Goal: Information Seeking & Learning: Learn about a topic

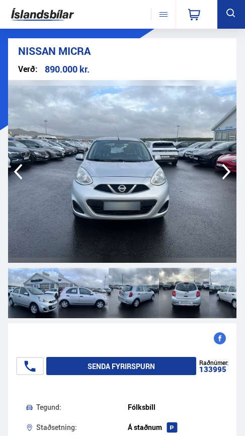
click at [227, 174] on icon "button" at bounding box center [226, 171] width 19 height 19
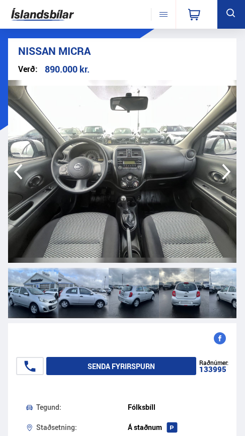
click at [227, 174] on icon "button" at bounding box center [226, 171] width 19 height 19
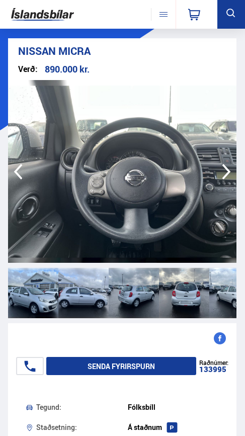
click at [227, 174] on icon "button" at bounding box center [226, 171] width 19 height 19
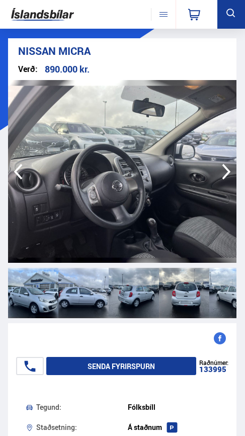
click at [227, 174] on icon "button" at bounding box center [226, 171] width 19 height 19
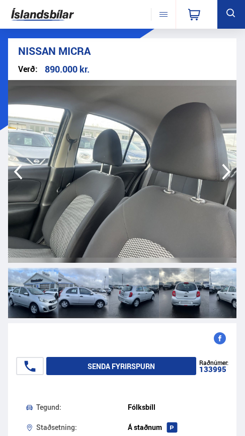
click at [227, 174] on icon "button" at bounding box center [226, 171] width 19 height 19
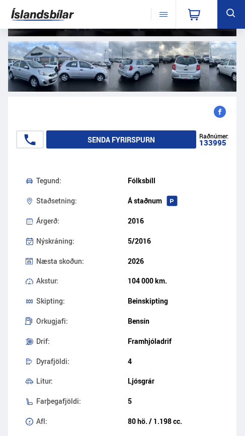
scroll to position [234, 0]
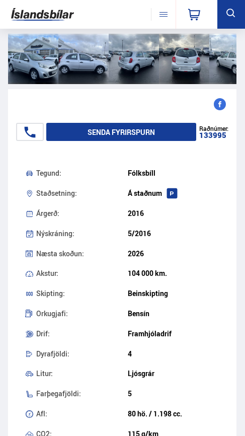
click at [224, 105] on icon "button" at bounding box center [220, 104] width 12 height 12
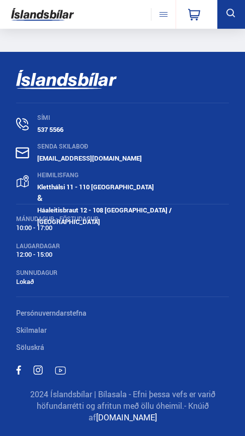
scroll to position [6452, 0]
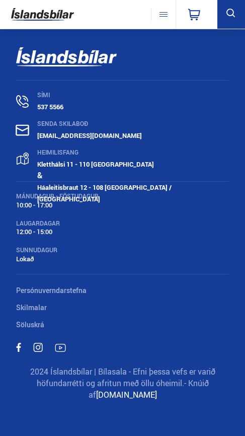
click at [38, 312] on link "Skilmalar" at bounding box center [31, 308] width 31 height 10
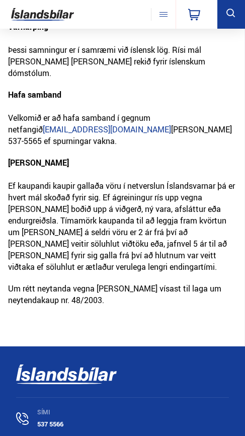
scroll to position [1111, 0]
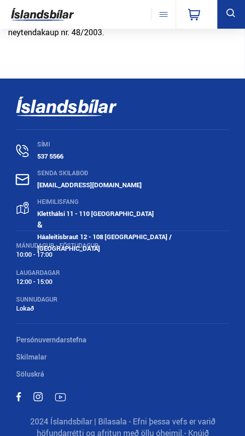
click at [36, 369] on link "Söluskrá" at bounding box center [30, 374] width 28 height 10
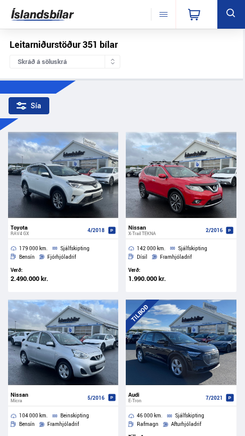
click at [40, 106] on div "Sía" at bounding box center [29, 105] width 40 height 17
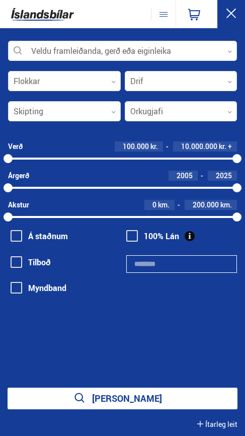
click at [234, 16] on icon at bounding box center [232, 14] width 10 height 10
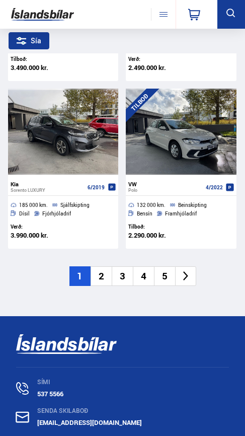
scroll to position [2194, 0]
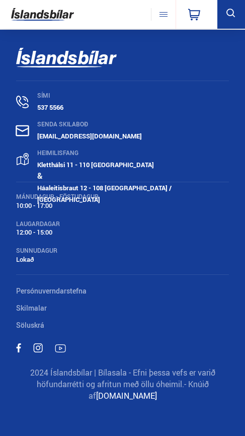
click at [72, 296] on link "Persónuverndarstefna" at bounding box center [51, 291] width 71 height 10
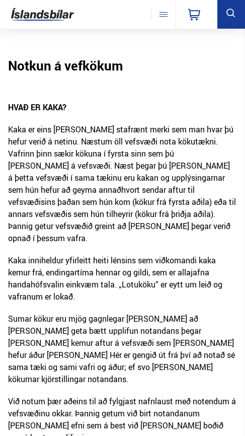
drag, startPoint x: 121, startPoint y: 228, endPoint x: 115, endPoint y: 224, distance: 7.3
click at [115, 224] on p "Kaka er eins konar stafrænt merki sem man hvar þú hefur verið á netinu. Næstum …" at bounding box center [122, 188] width 229 height 131
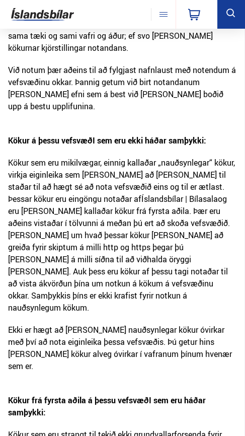
scroll to position [332, 0]
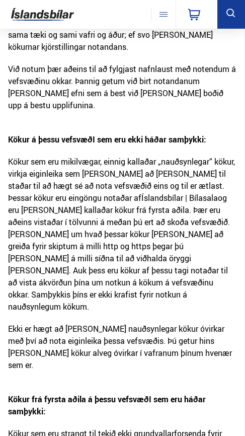
click at [116, 256] on p "Kökur sem eru mikilvægar, einnig kallaðar „nauðsynlegar“ kökur, virkja eiginlei…" at bounding box center [122, 239] width 229 height 167
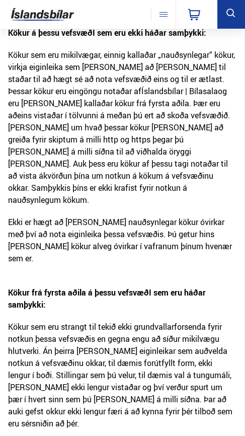
scroll to position [451, 0]
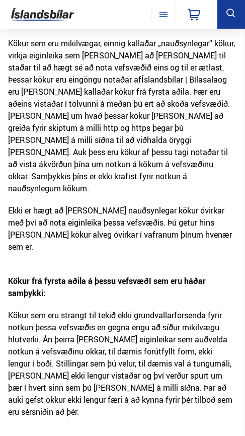
click at [115, 204] on p "Ekki er hægt að gera nauðsynlegar kökur óvirkar með því að nota eiginleika þess…" at bounding box center [122, 239] width 229 height 71
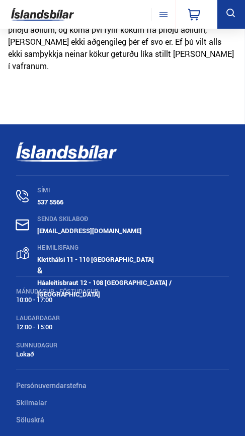
scroll to position [1194, 0]
